Goal: Information Seeking & Learning: Learn about a topic

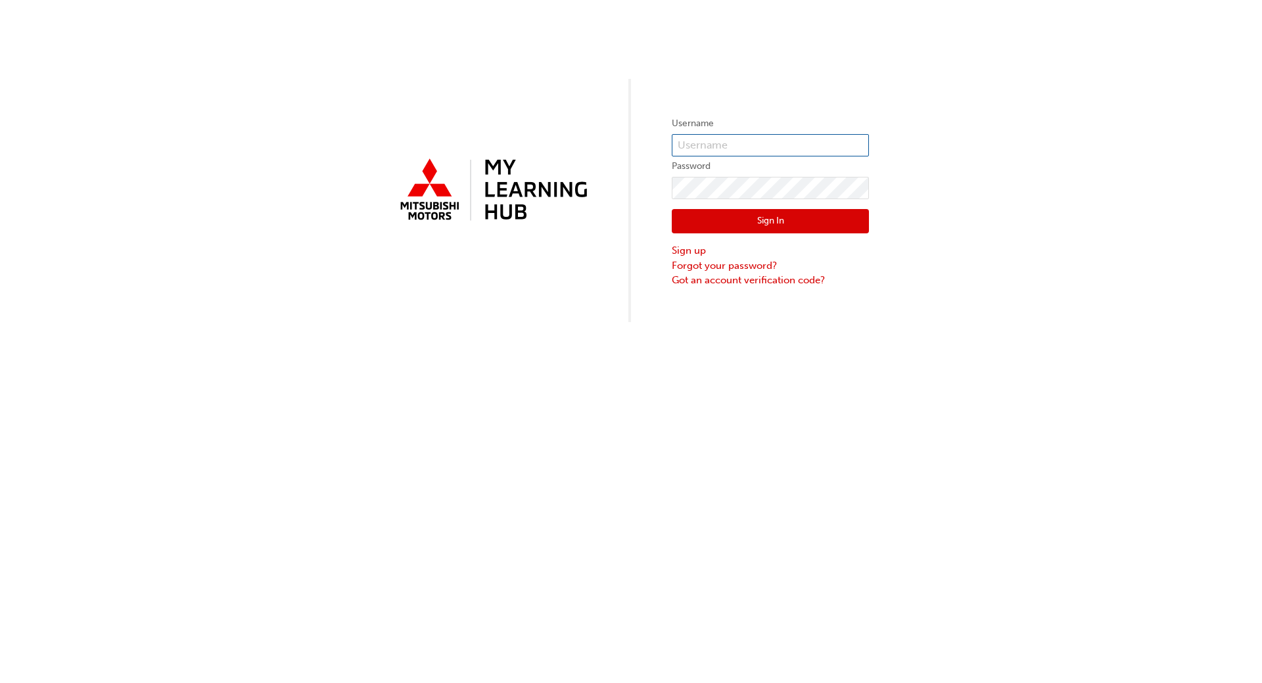
type input "[EMAIL_ADDRESS][DOMAIN_NAME]"
click at [770, 222] on button "Sign In" at bounding box center [770, 221] width 197 height 25
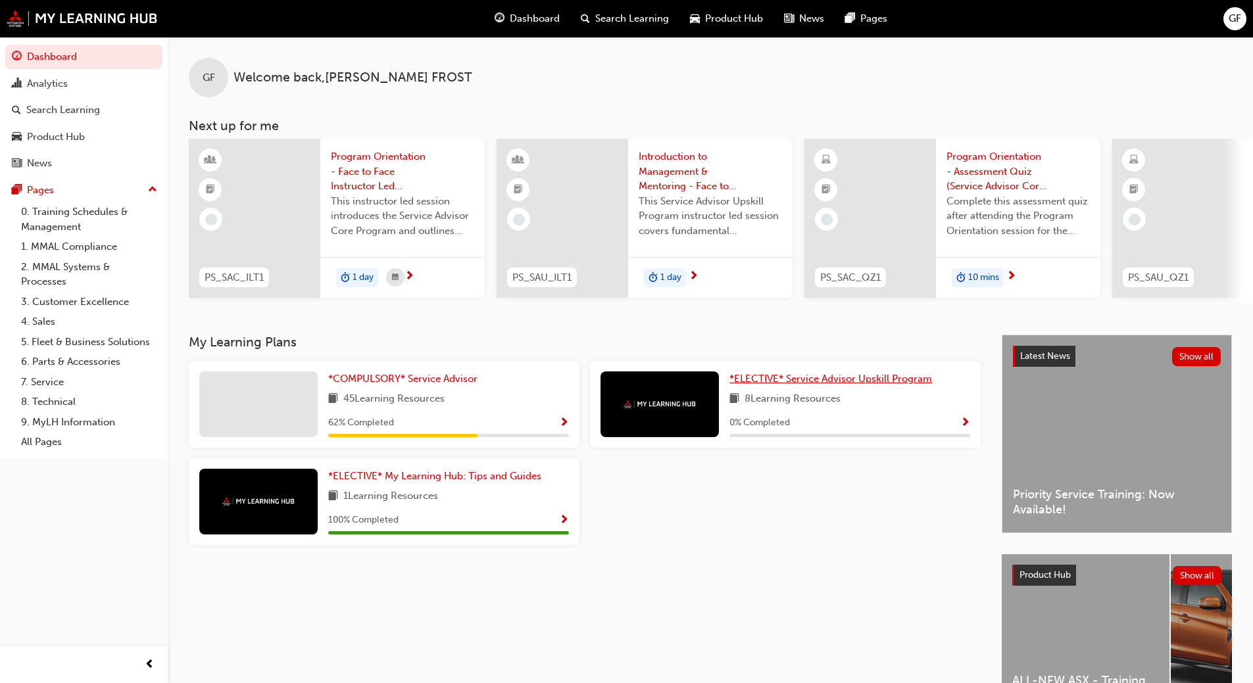
click at [803, 385] on span "*ELECTIVE* Service Advisor Upskill Program" at bounding box center [830, 379] width 203 height 12
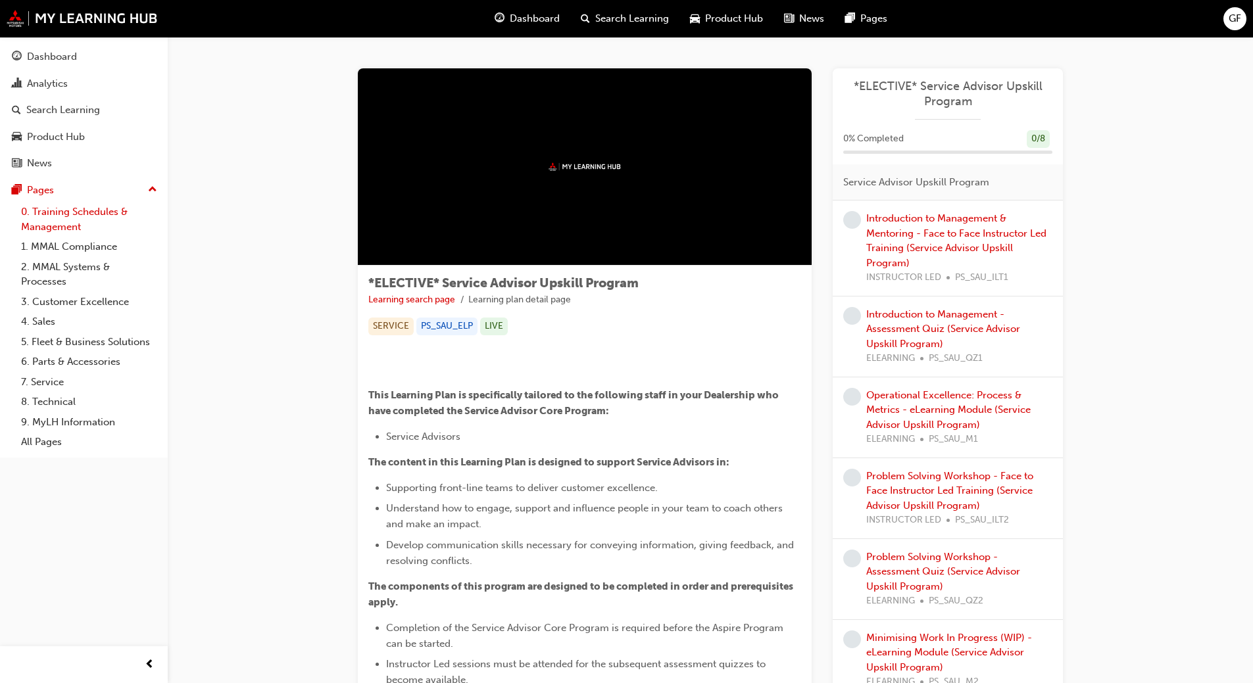
click at [41, 211] on link "0. Training Schedules & Management" at bounding box center [89, 219] width 147 height 35
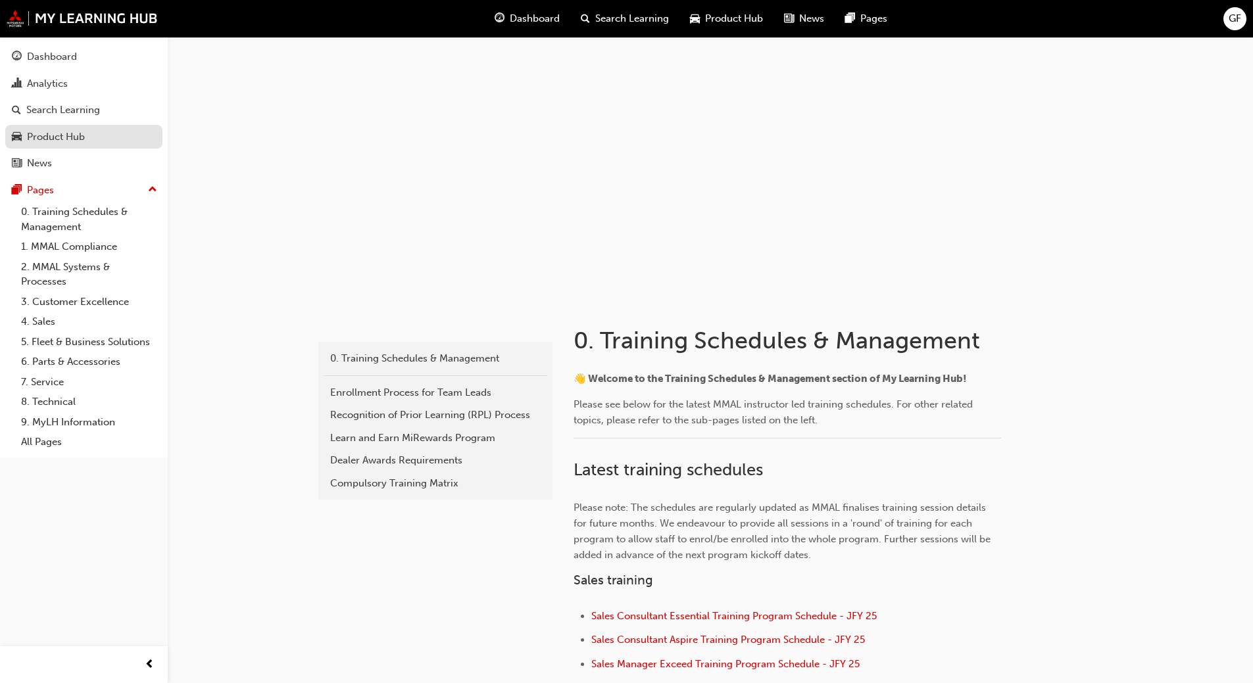
click at [80, 138] on div "Product Hub" at bounding box center [56, 137] width 58 height 15
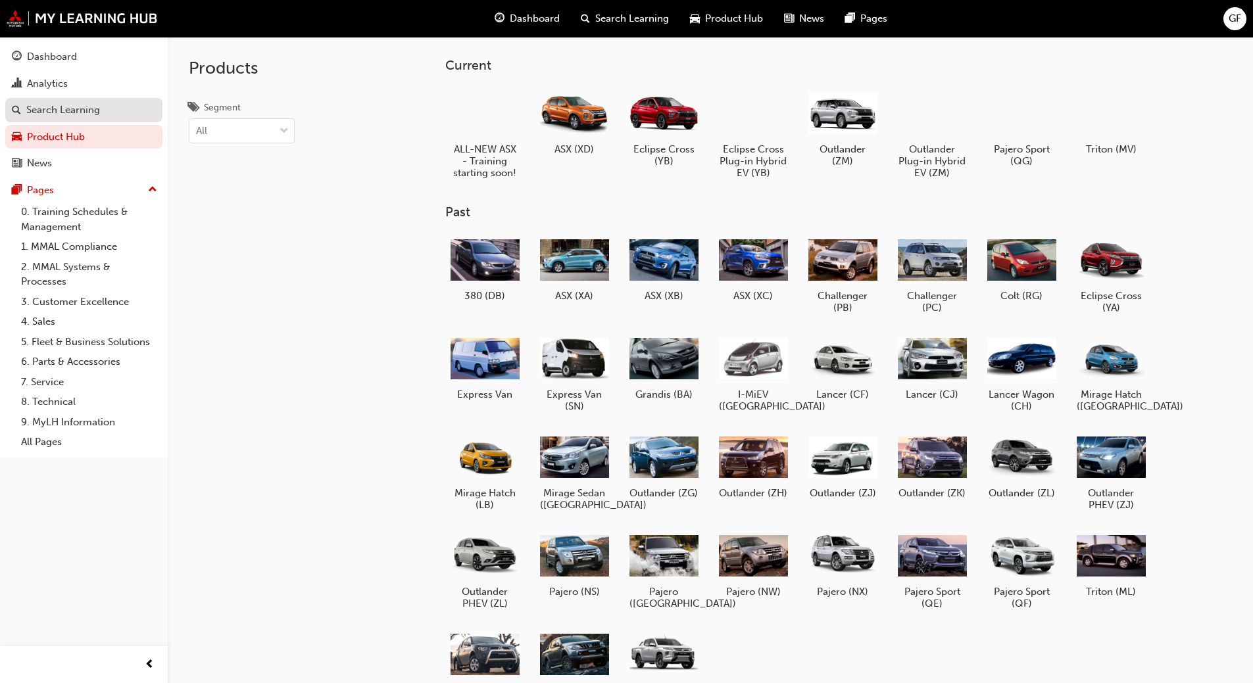
click at [68, 112] on div "Search Learning" at bounding box center [63, 110] width 74 height 15
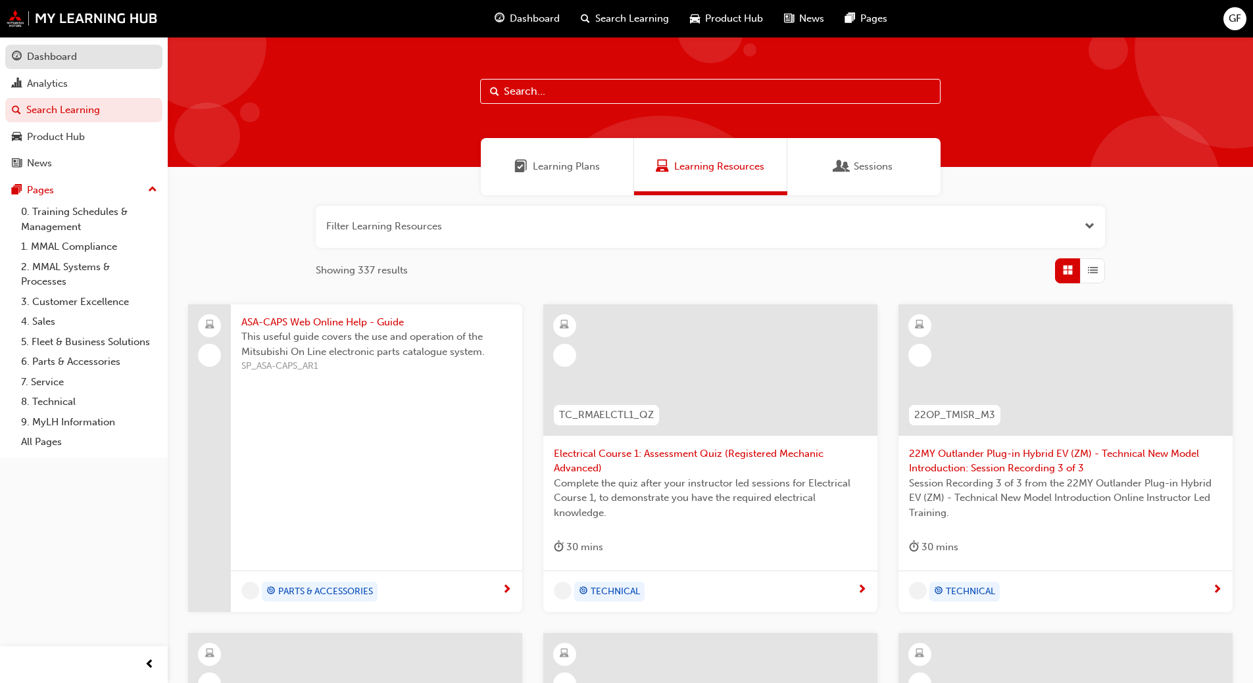
click at [54, 59] on div "Dashboard" at bounding box center [52, 56] width 50 height 15
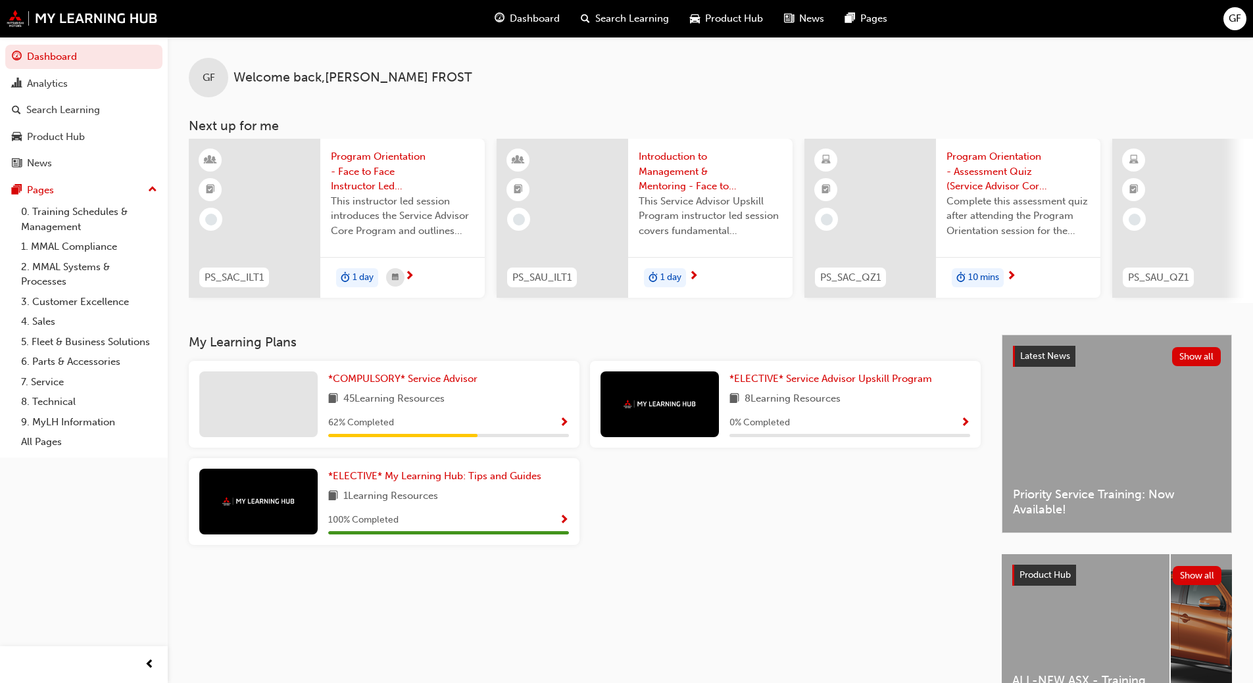
click at [279, 414] on div at bounding box center [258, 405] width 118 height 66
click at [450, 381] on span "*COMPULSORY* Service Advisor" at bounding box center [402, 379] width 149 height 12
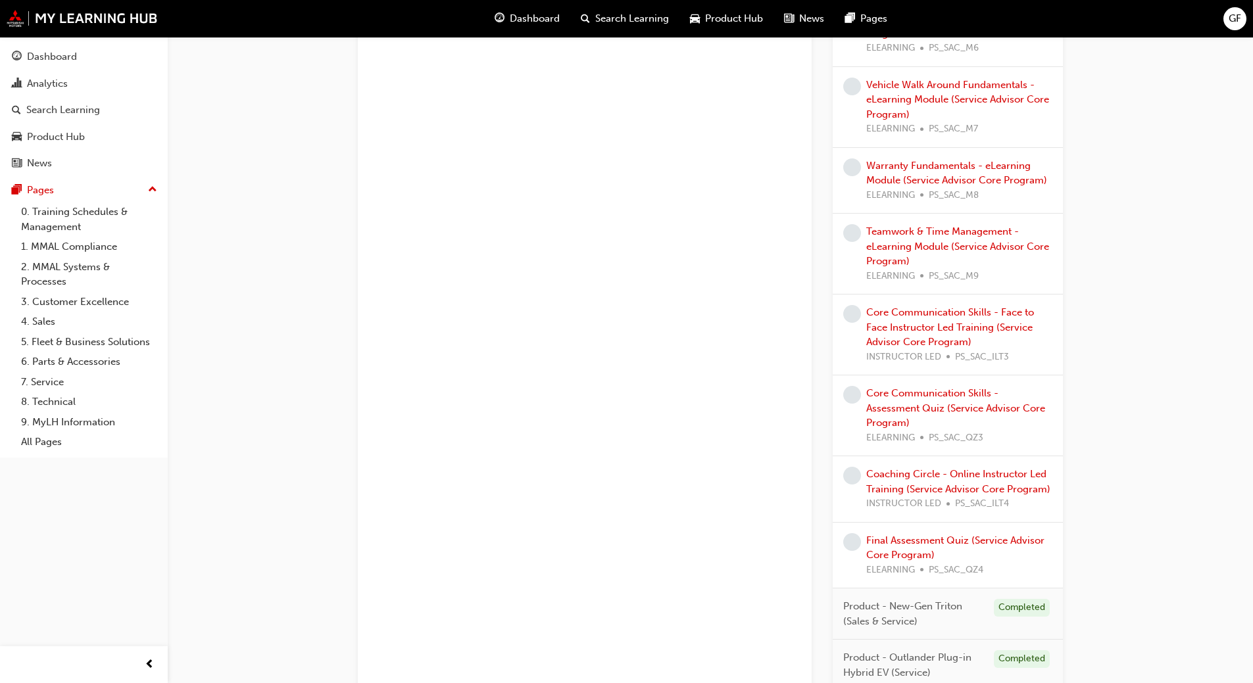
scroll to position [1287, 0]
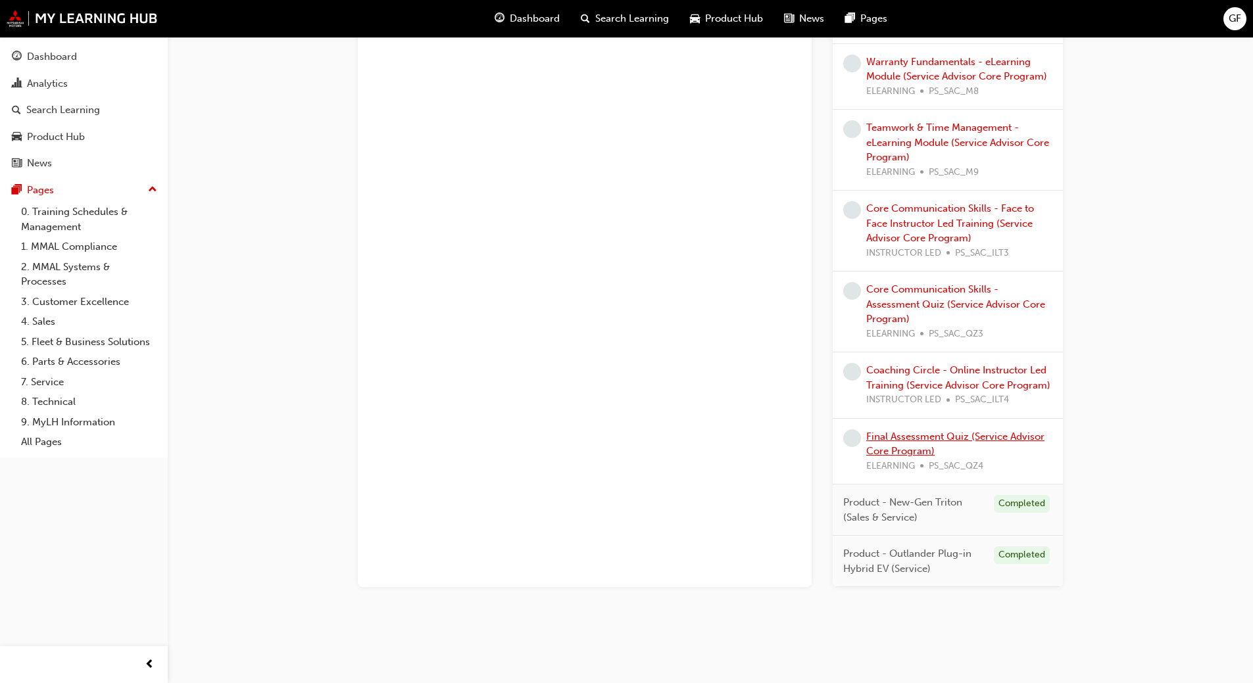
click at [940, 438] on link "Final Assessment Quiz (Service Advisor Core Program)" at bounding box center [955, 444] width 178 height 27
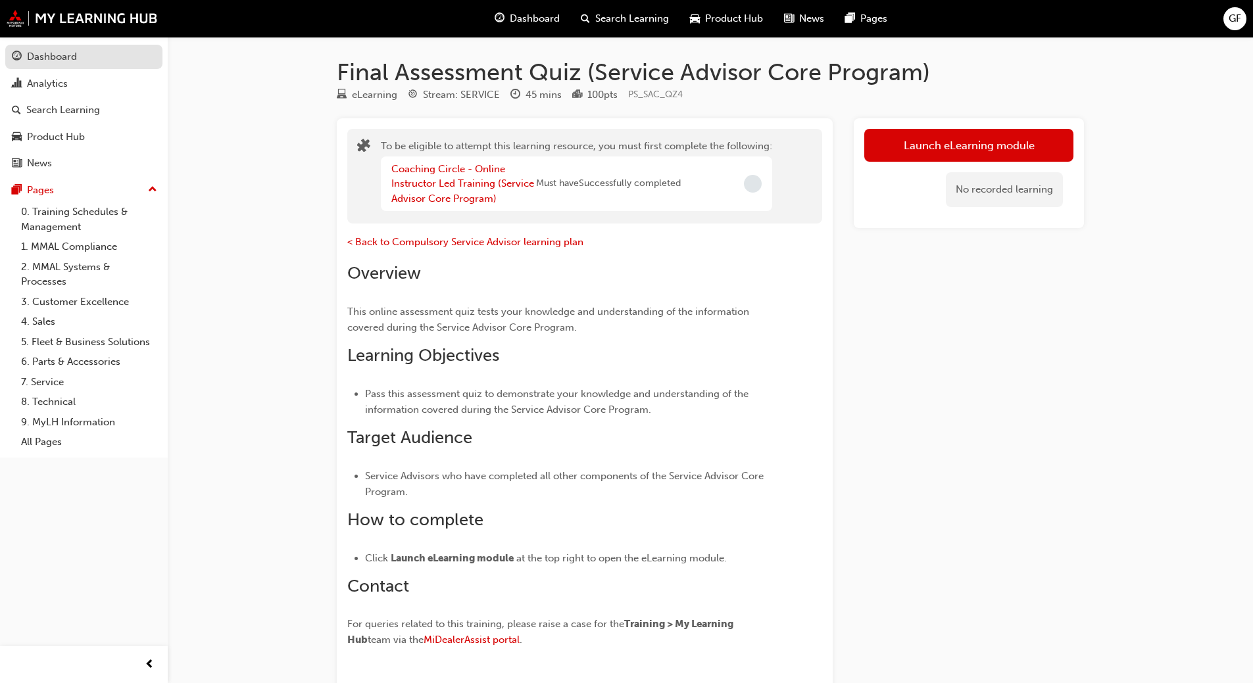
click at [54, 56] on div "Dashboard" at bounding box center [52, 56] width 50 height 15
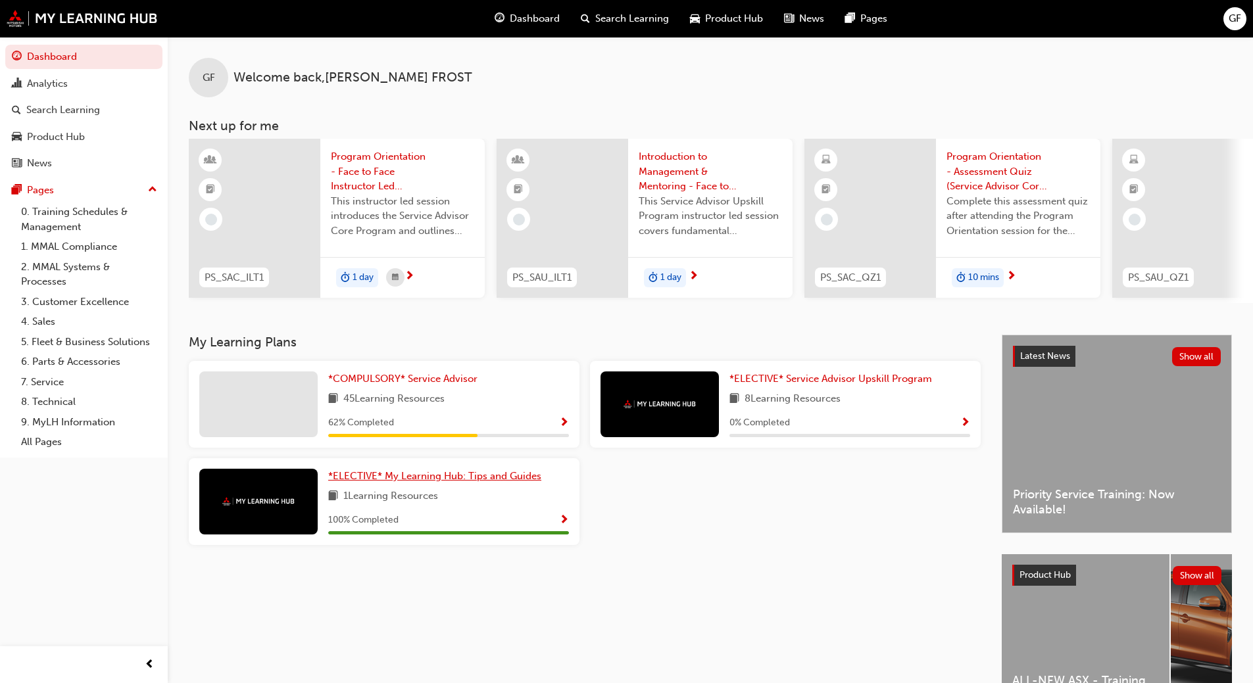
click at [391, 482] on span "*ELECTIVE* My Learning Hub: Tips and Guides" at bounding box center [434, 476] width 213 height 12
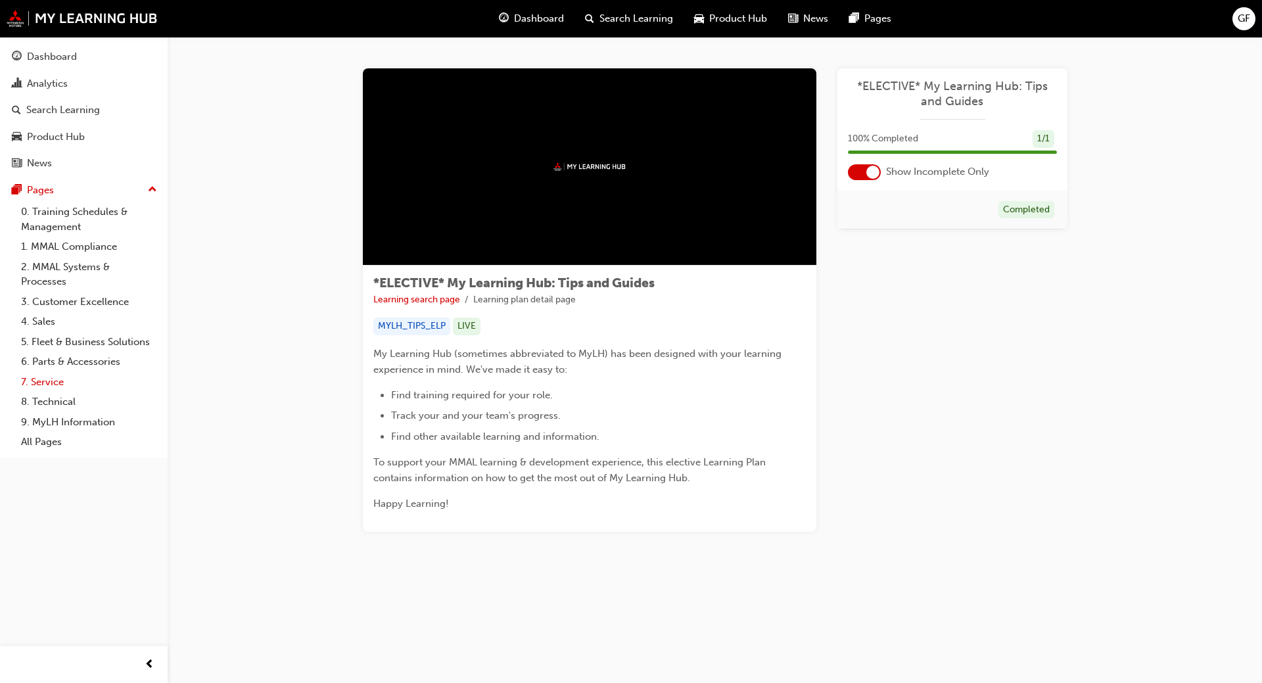
click at [37, 378] on link "7. Service" at bounding box center [89, 382] width 147 height 20
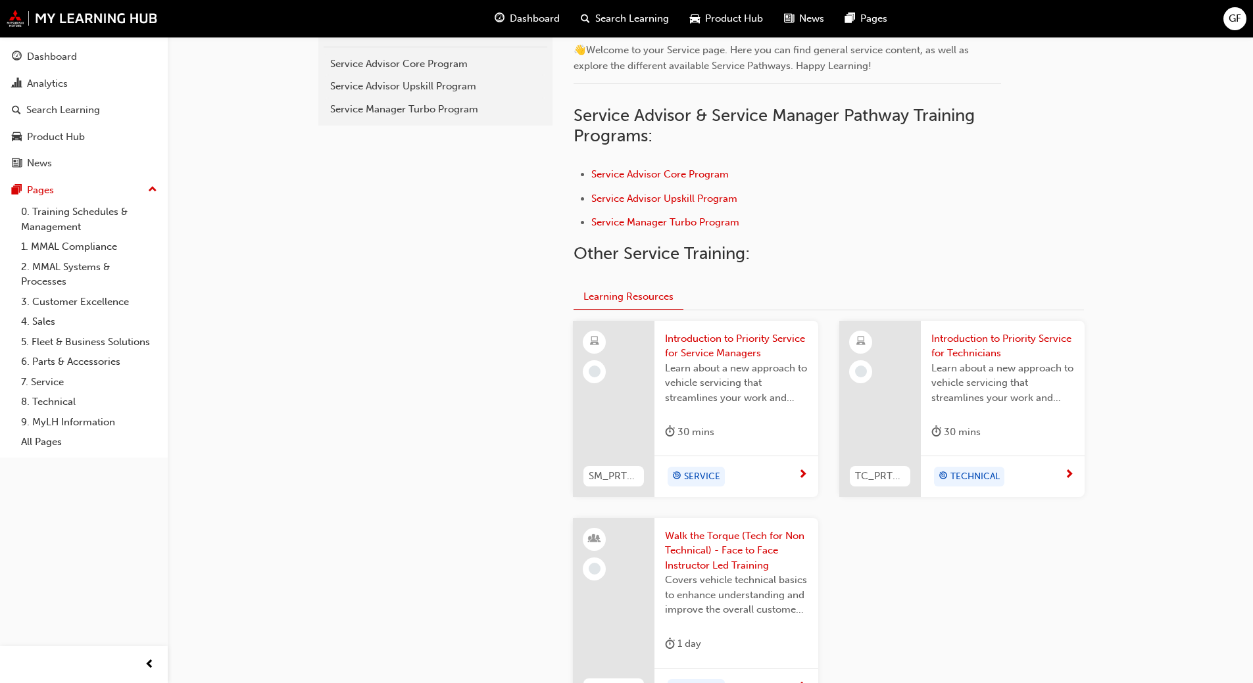
scroll to position [395, 0]
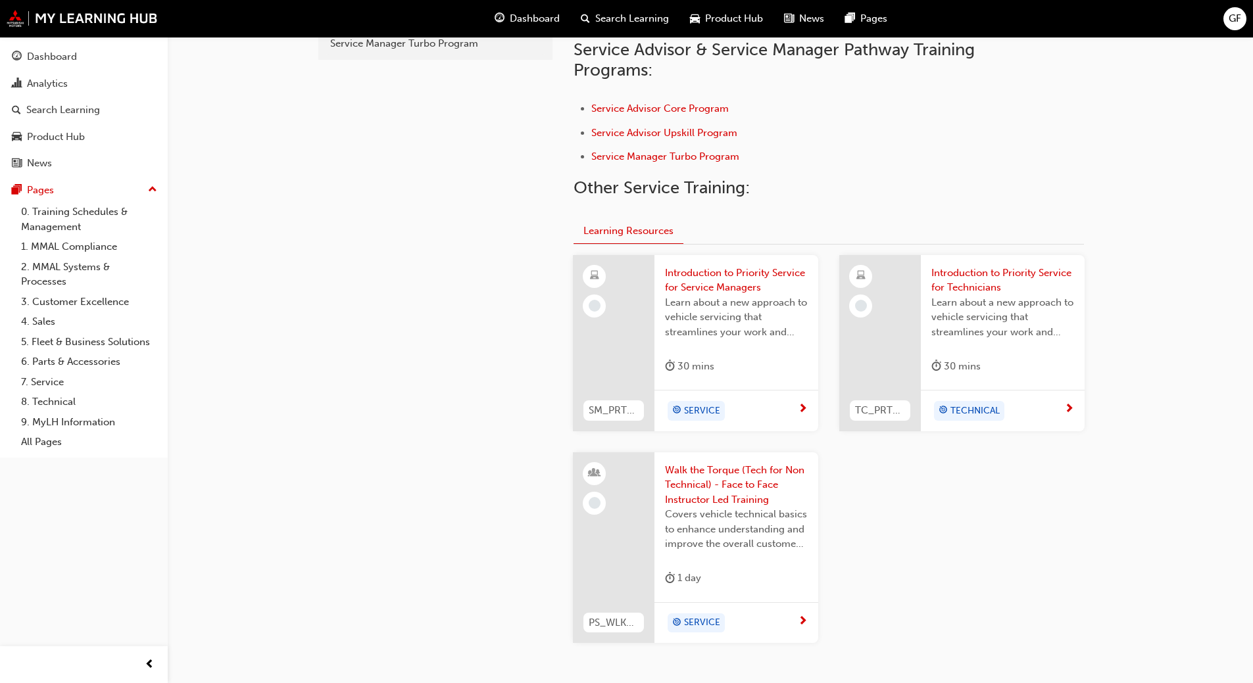
click at [703, 414] on span "SERVICE" at bounding box center [702, 411] width 36 height 15
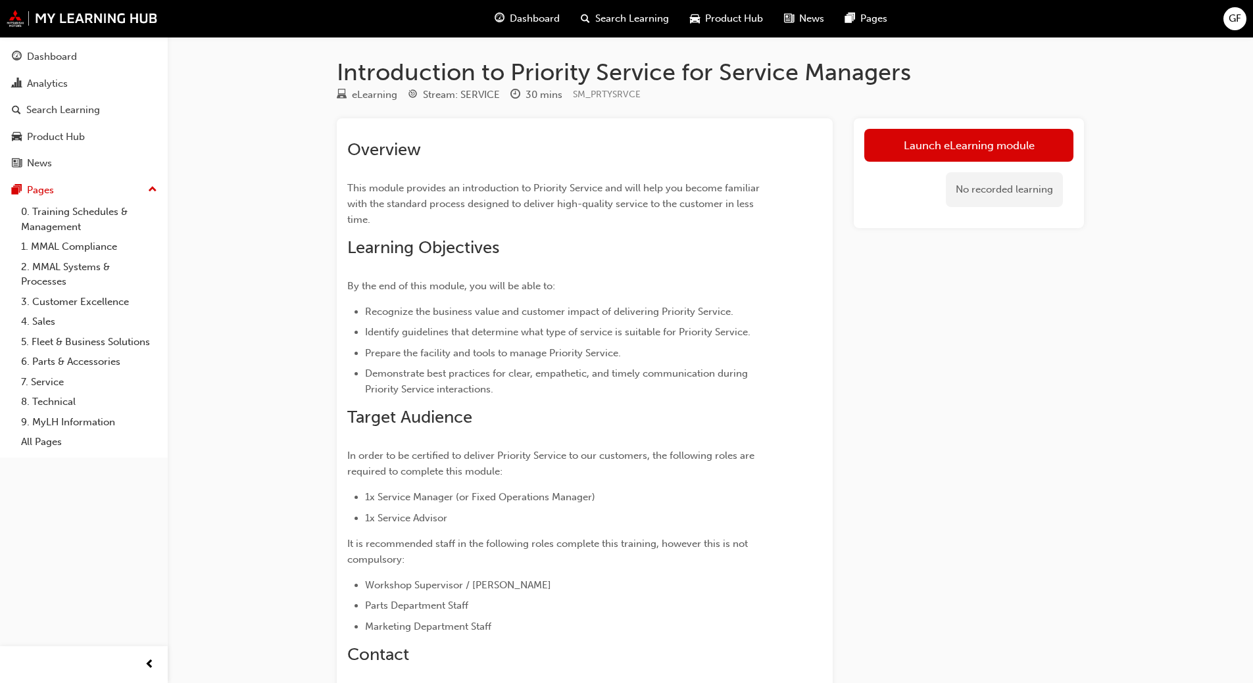
click at [610, 18] on span "Search Learning" at bounding box center [632, 18] width 74 height 15
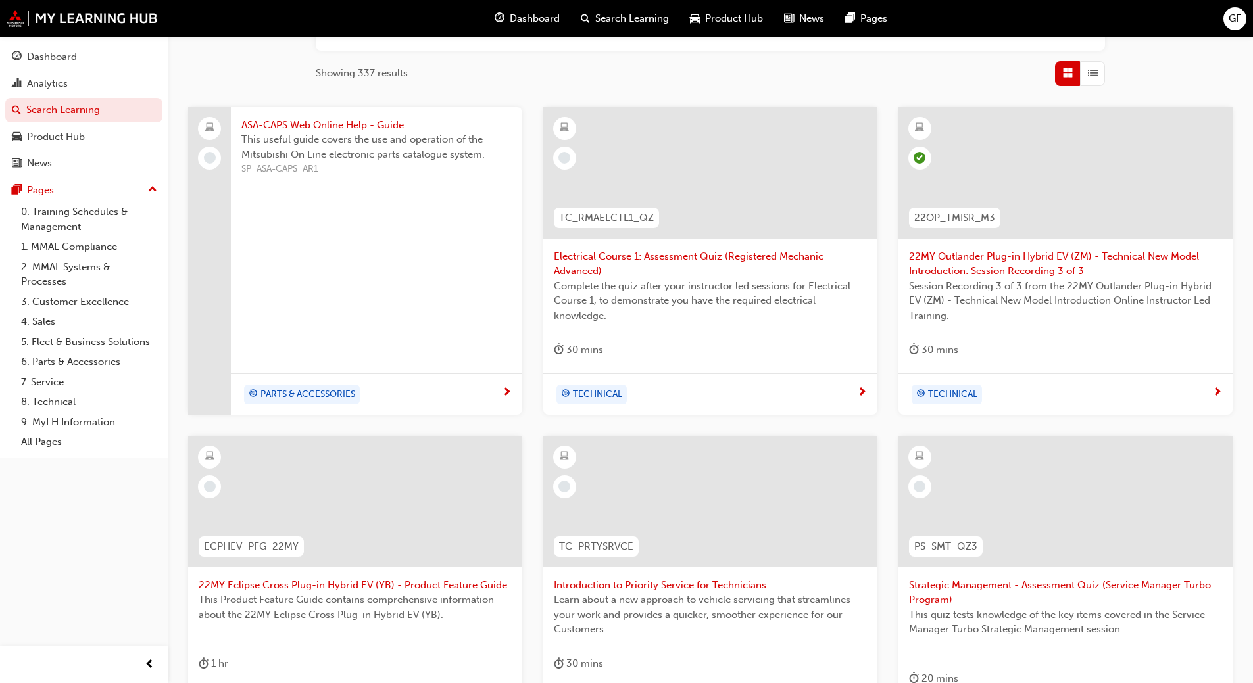
scroll to position [329, 0]
